Goal: Use online tool/utility: Utilize a website feature to perform a specific function

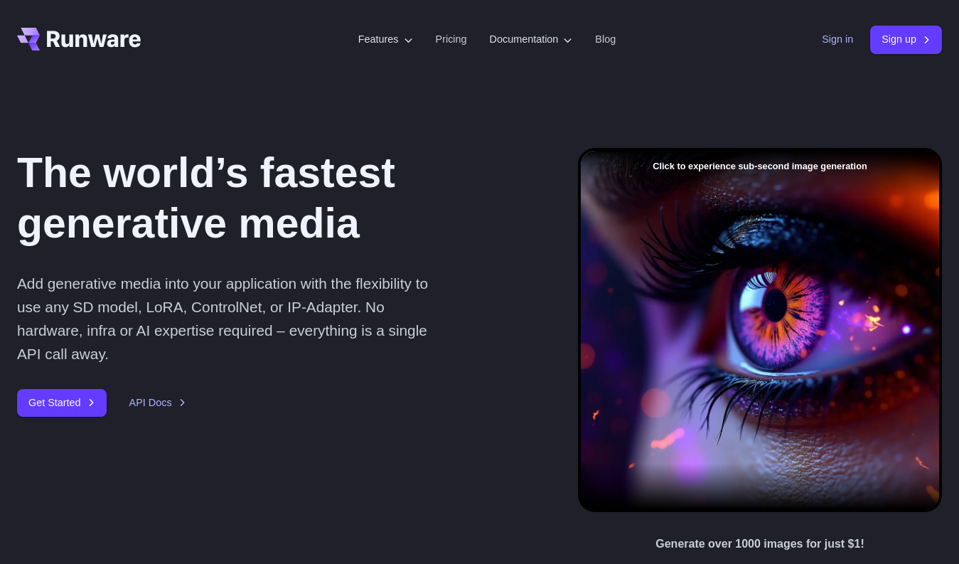
click at [839, 40] on link "Sign in" at bounding box center [837, 39] width 31 height 16
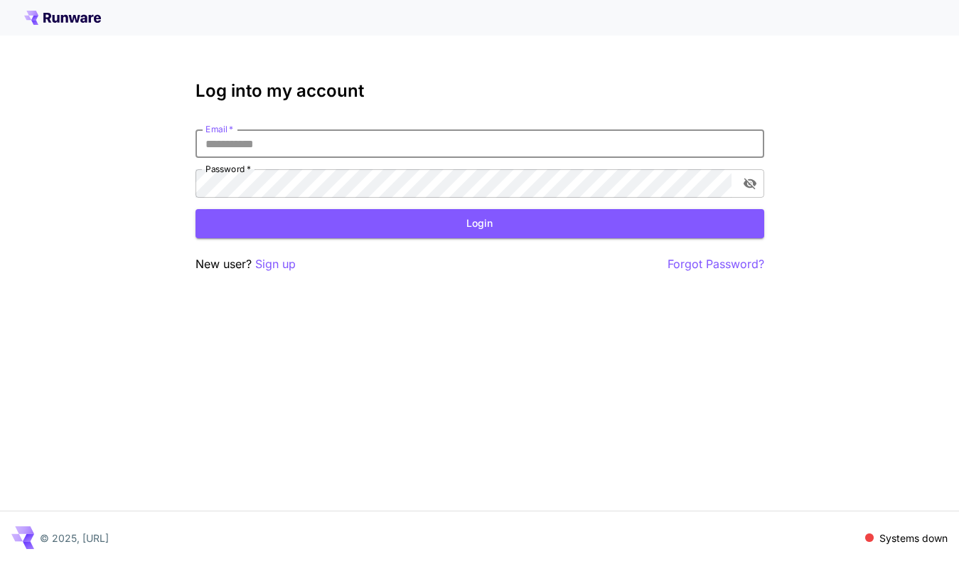
click at [344, 137] on input "Email   *" at bounding box center [480, 143] width 569 height 28
click at [0, 563] on com-1password-button at bounding box center [0, 564] width 0 height 0
type input "**********"
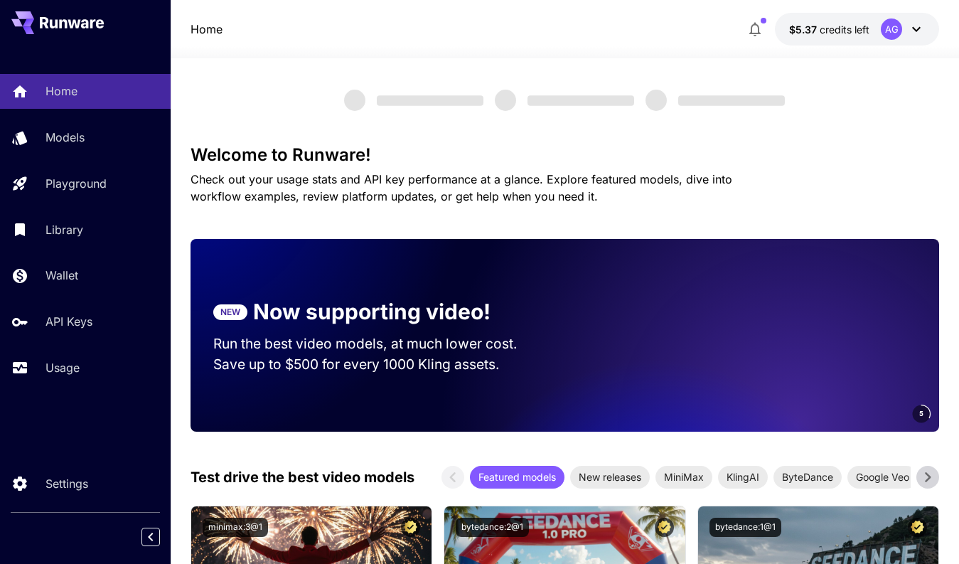
click at [831, 32] on span "credits left" at bounding box center [845, 29] width 50 height 12
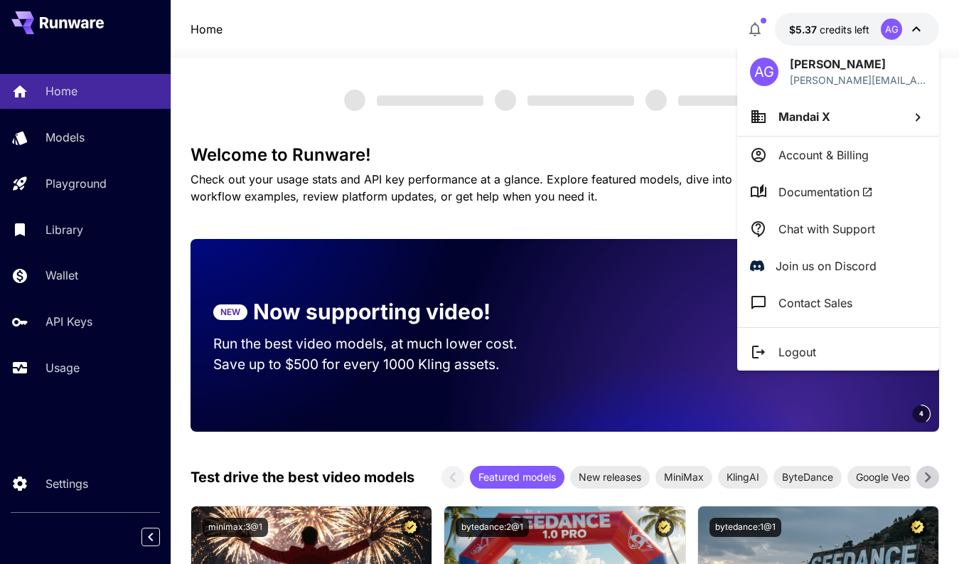
click at [831, 32] on div at bounding box center [479, 282] width 959 height 564
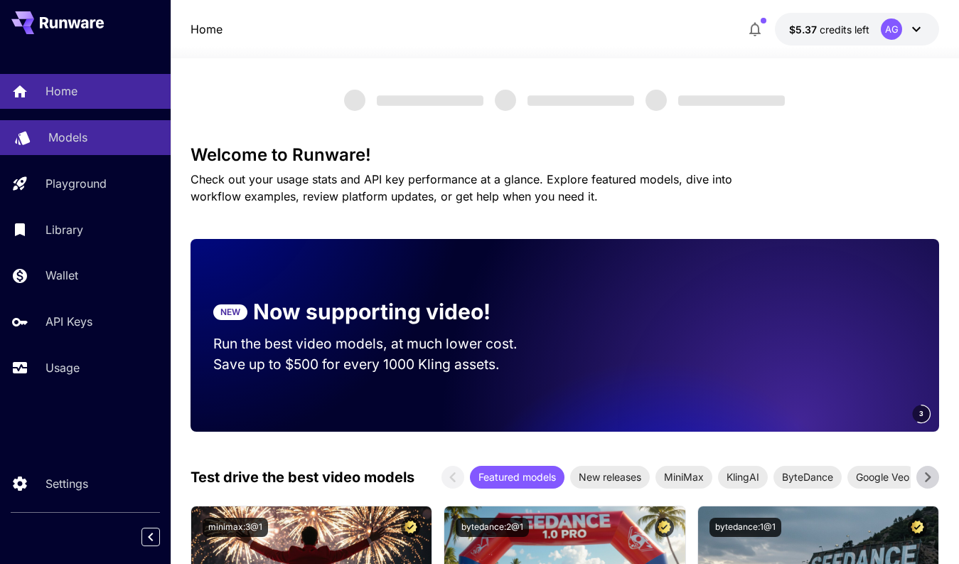
click at [64, 141] on p "Models" at bounding box center [67, 137] width 39 height 17
